Goal: Task Accomplishment & Management: Complete application form

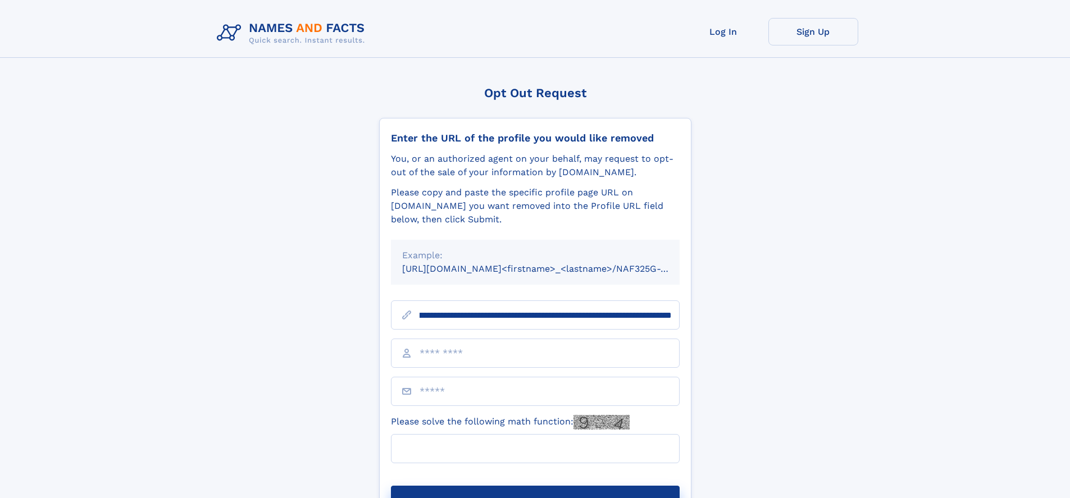
scroll to position [0, 126]
type input "**********"
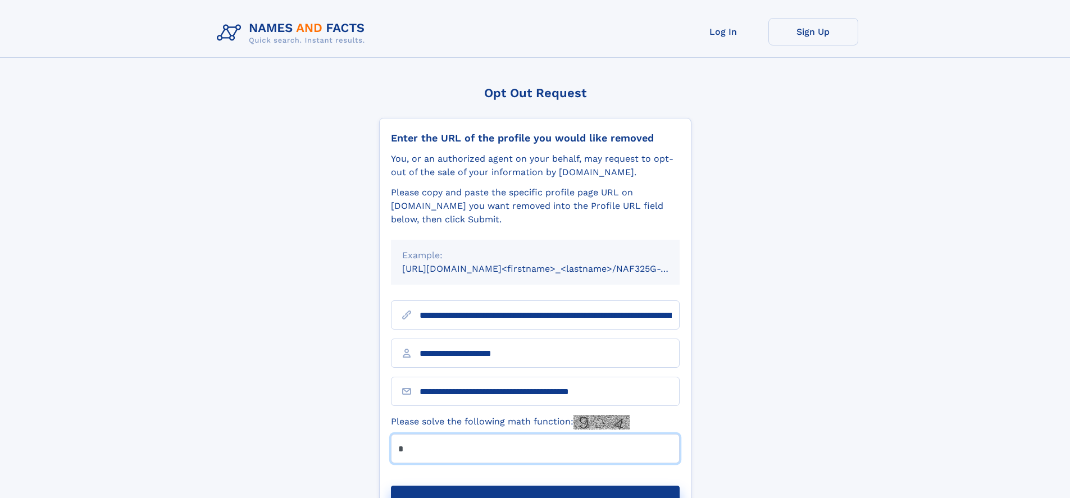
type input "*"
click at [535, 486] on button "Submit Opt Out Request" at bounding box center [535, 504] width 289 height 36
